Goal: Book appointment/travel/reservation

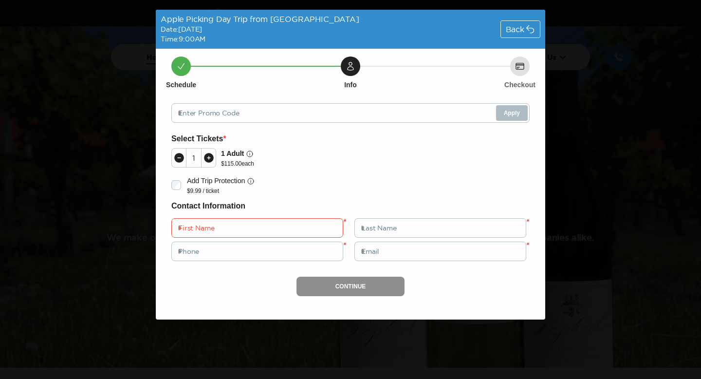
click at [395, 204] on h6 "Contact Information" at bounding box center [350, 206] width 358 height 13
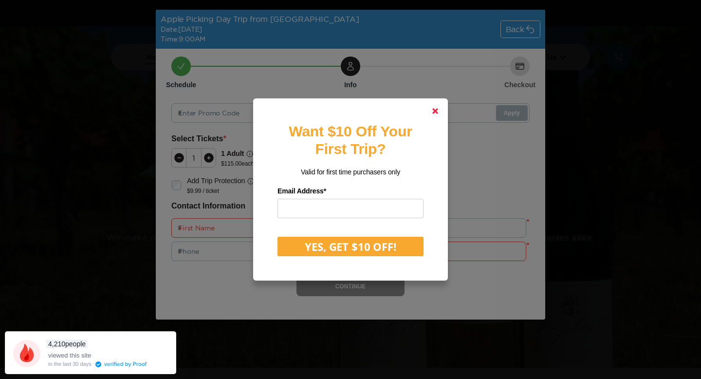
click at [432, 109] on link at bounding box center [435, 110] width 23 height 23
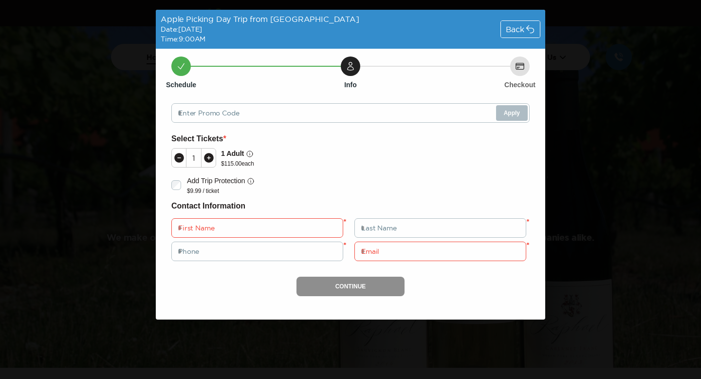
click at [522, 32] on span "Back" at bounding box center [515, 29] width 19 height 8
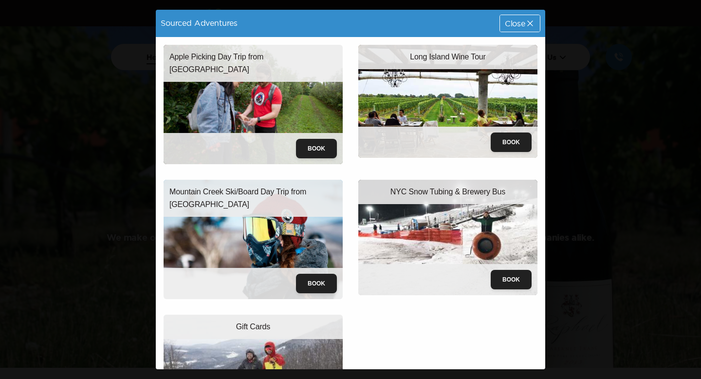
click at [522, 29] on div "Close" at bounding box center [520, 23] width 40 height 17
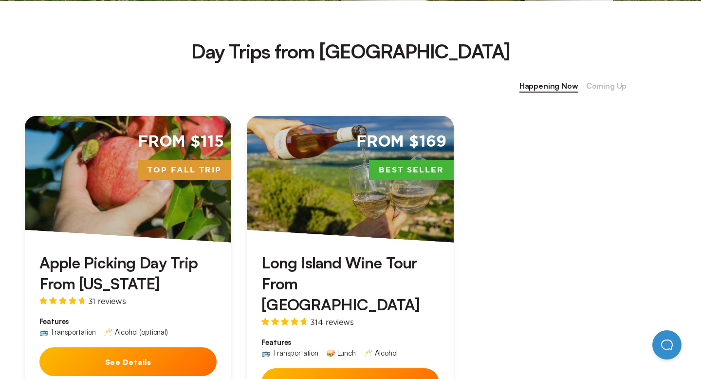
scroll to position [401, 0]
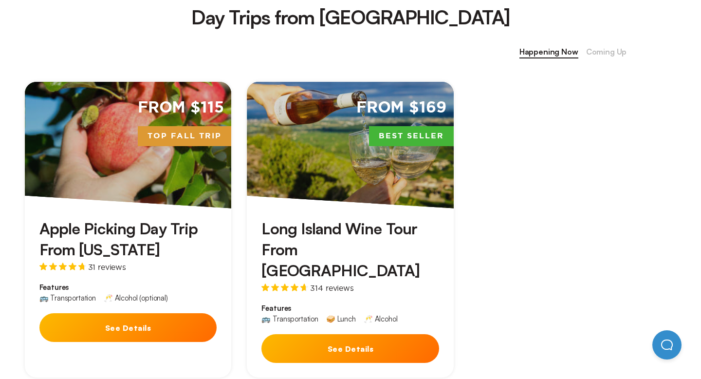
click at [379, 334] on button "See Details" at bounding box center [350, 348] width 178 height 29
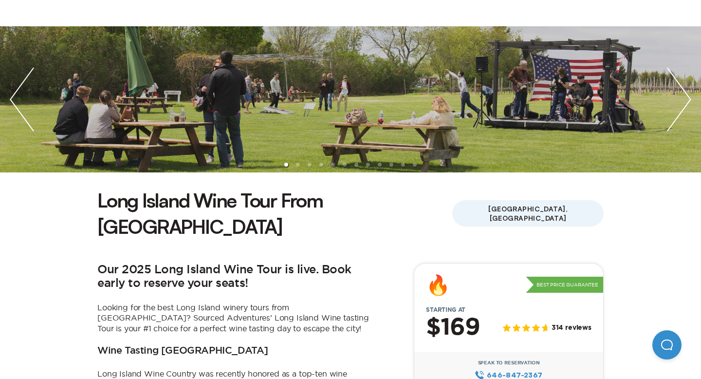
scroll to position [212, 0]
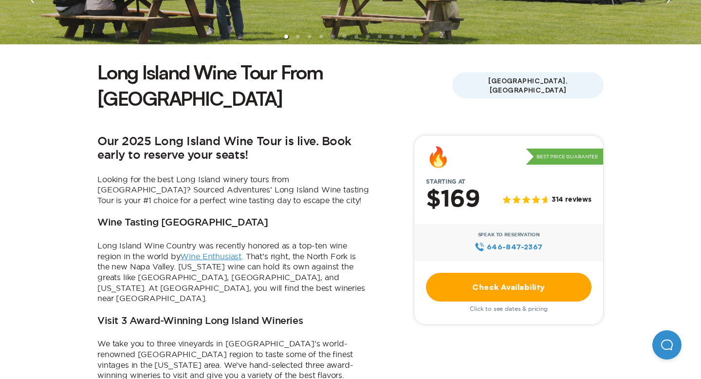
click at [480, 273] on link "Check Availability" at bounding box center [509, 287] width 166 height 29
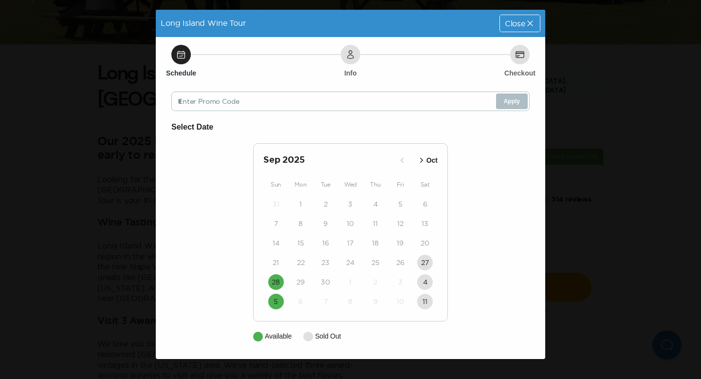
click at [523, 31] on div "Close" at bounding box center [520, 23] width 40 height 17
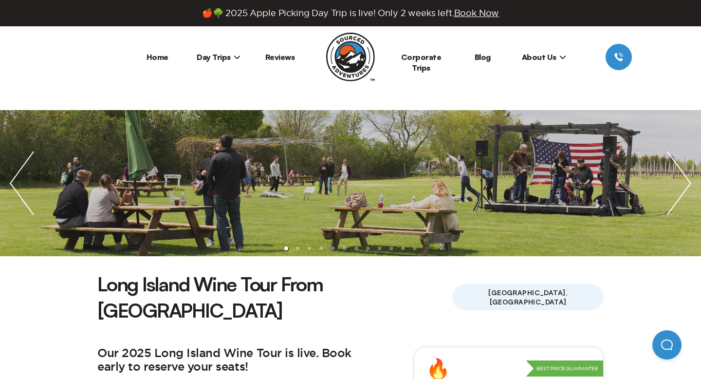
scroll to position [212, 0]
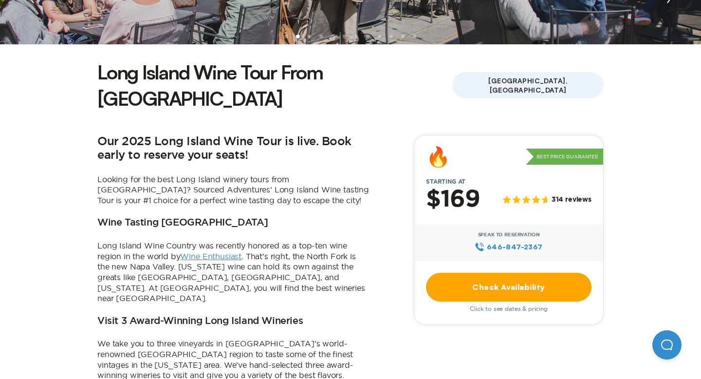
click at [494, 273] on link "Check Availability" at bounding box center [509, 287] width 166 height 29
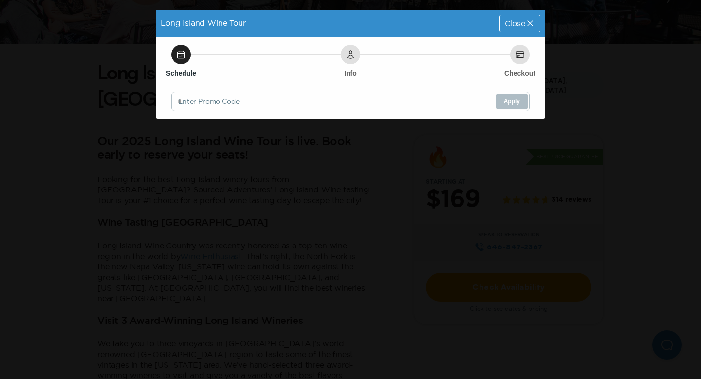
scroll to position [0, 0]
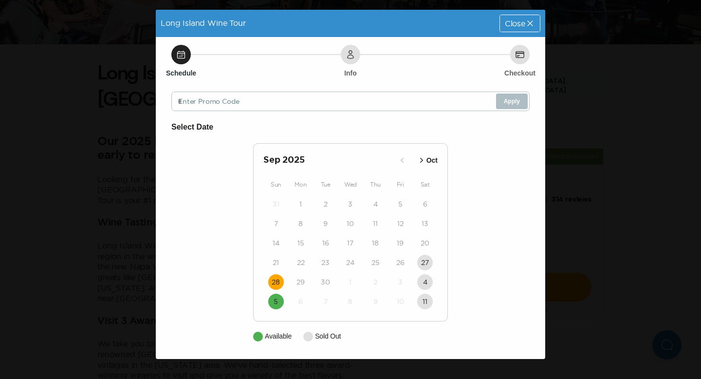
click at [280, 278] on time "28" at bounding box center [276, 282] width 8 height 10
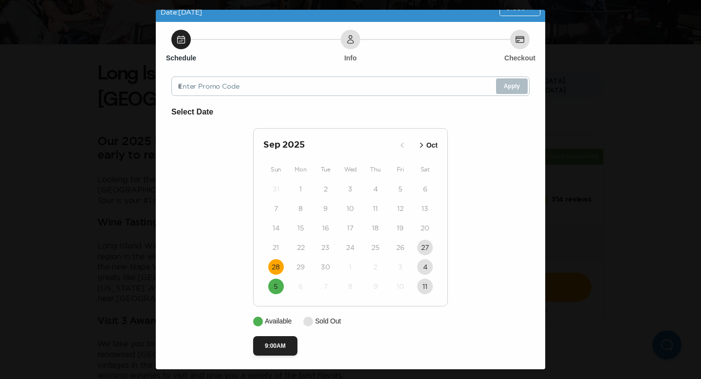
scroll to position [19, 0]
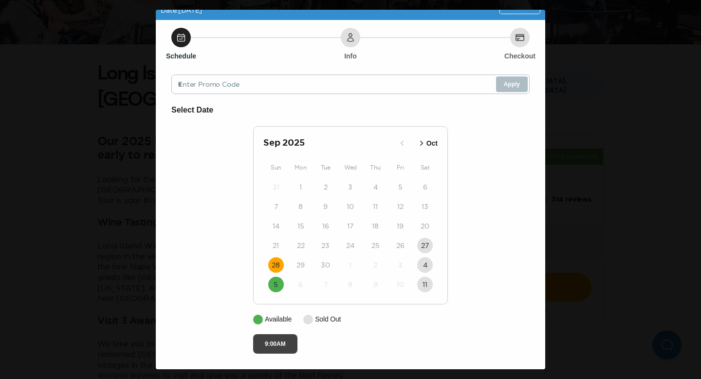
click at [278, 347] on button "9:00AM" at bounding box center [275, 343] width 44 height 19
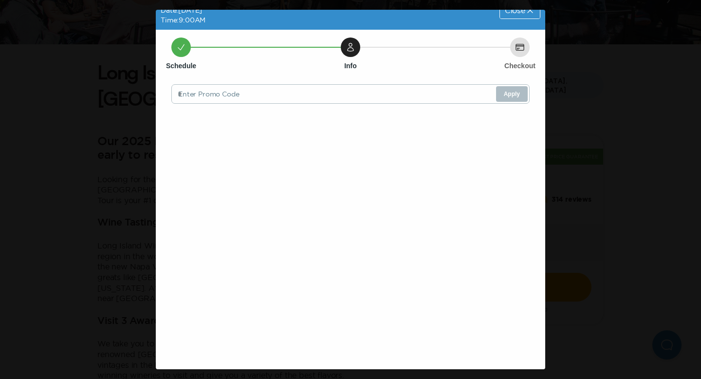
scroll to position [0, 0]
